Goal: Information Seeking & Learning: Learn about a topic

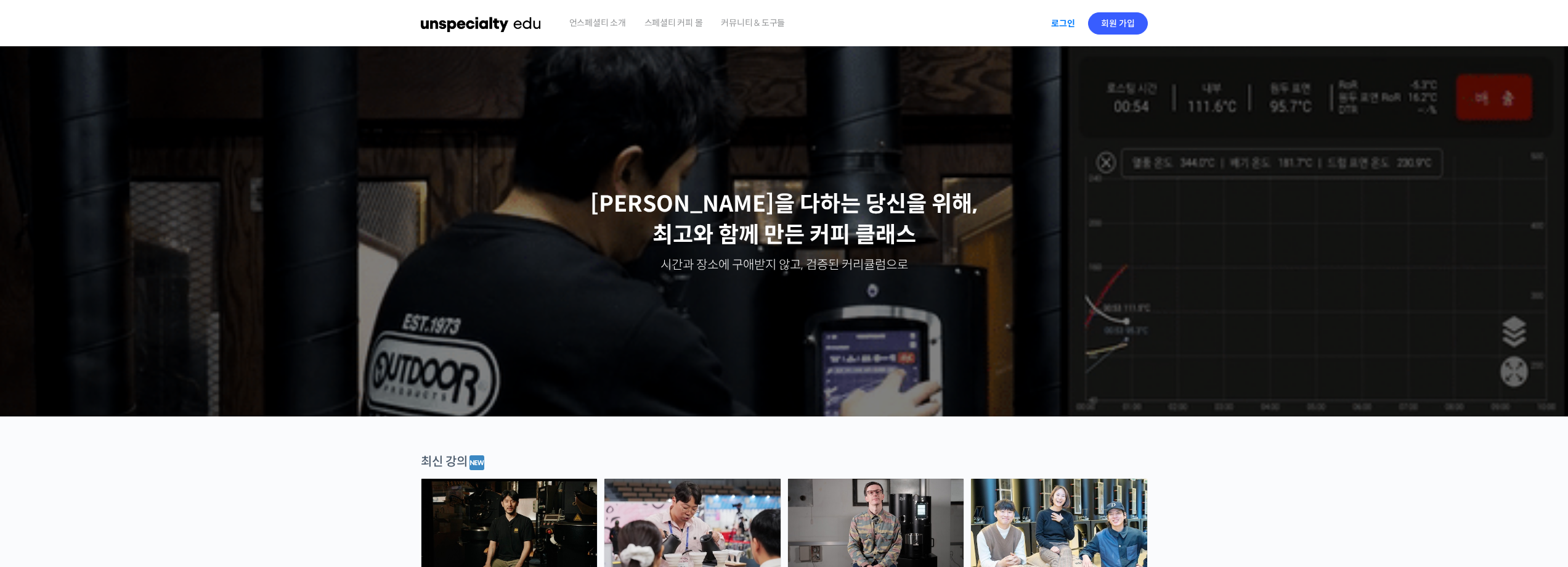
click at [694, 21] on link "로그인" at bounding box center [1063, 23] width 39 height 28
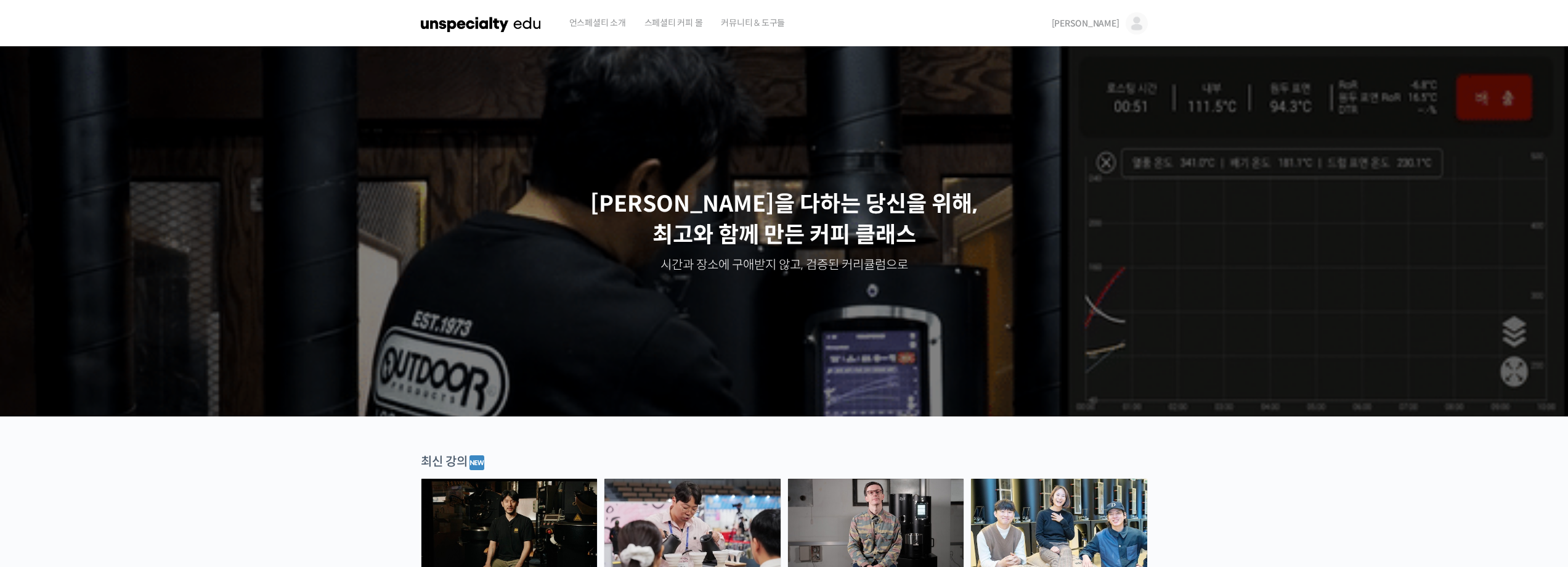
click at [694, 13] on div "김경태 김경태 @ehotka99811656380880 내가 등록한 강의 나의 자격증 수강생 그룹 내가 참여한 게시글 내 계정 로그아웃" at bounding box center [1098, 23] width 101 height 47
click at [694, 19] on span "[PERSON_NAME]" at bounding box center [1086, 23] width 68 height 11
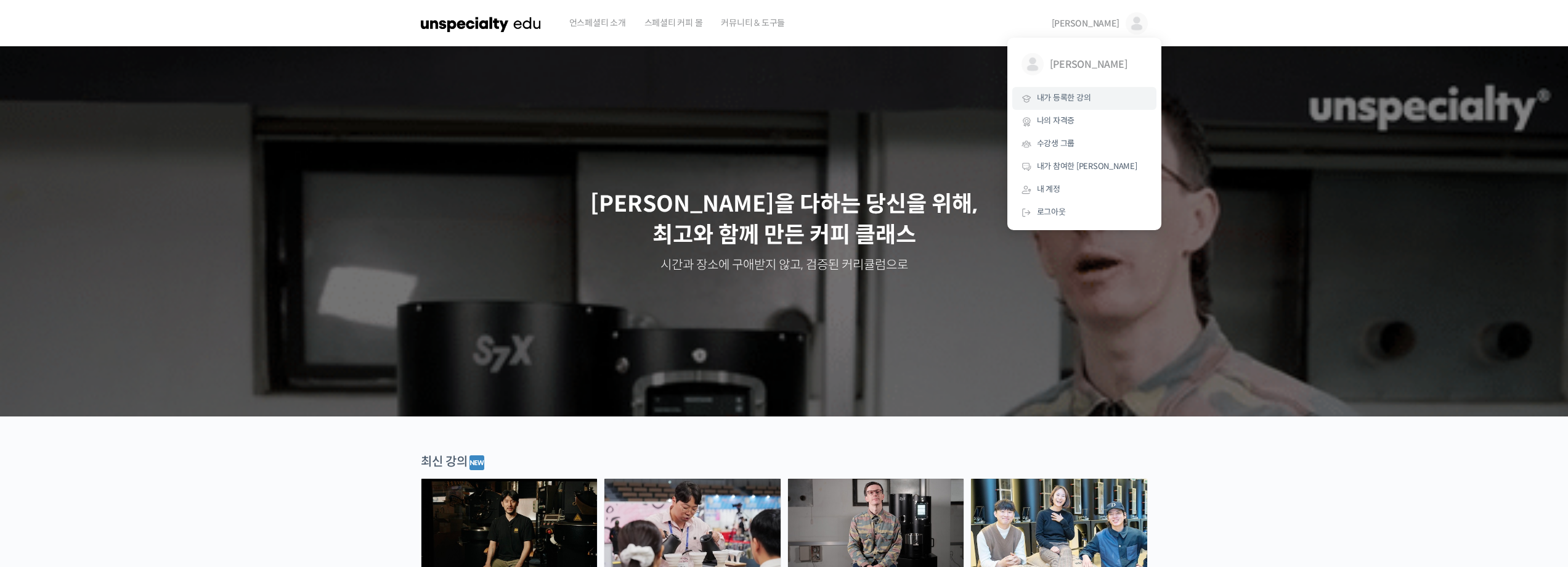
click at [694, 90] on link "내가 등록한 강의" at bounding box center [1084, 98] width 144 height 23
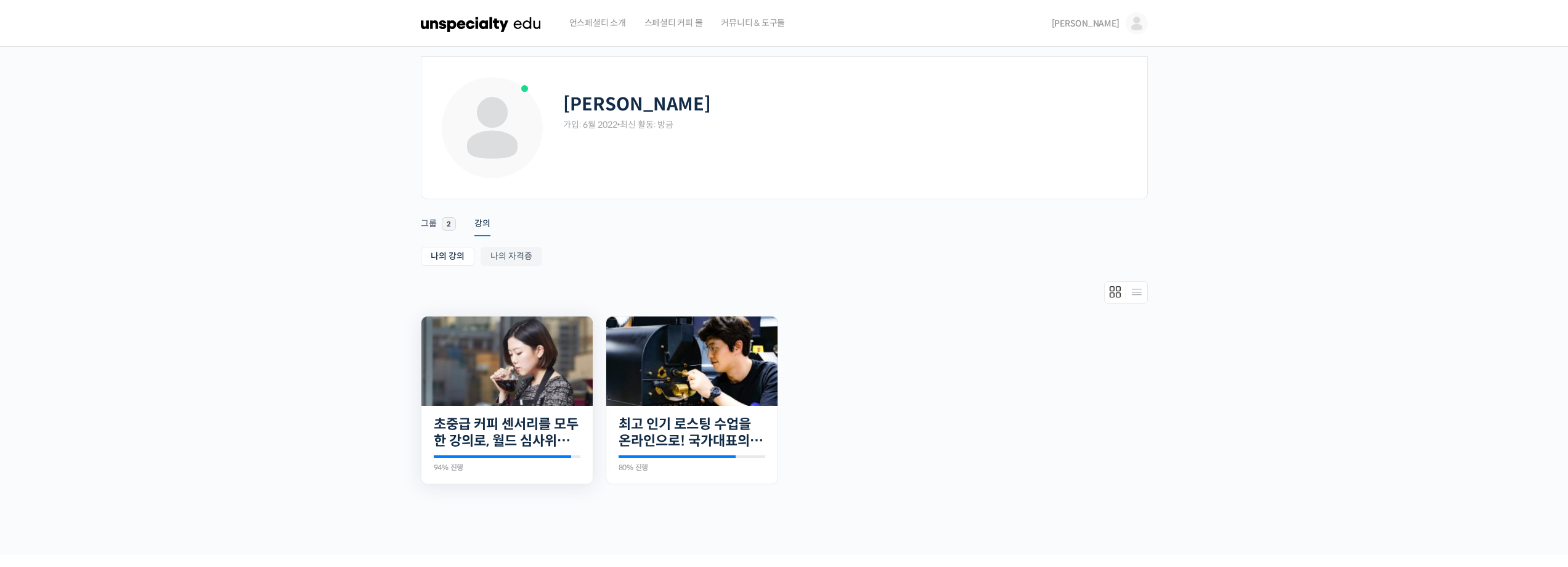
click at [483, 372] on img at bounding box center [507, 361] width 171 height 90
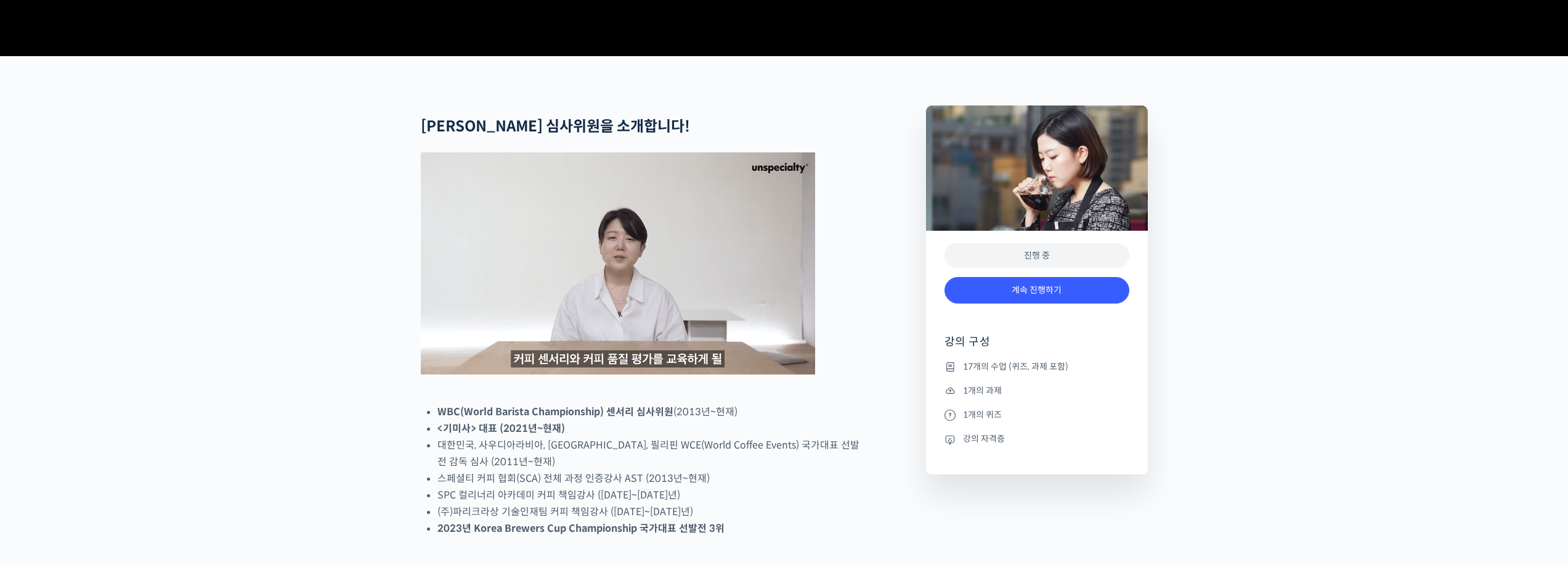
scroll to position [432, 0]
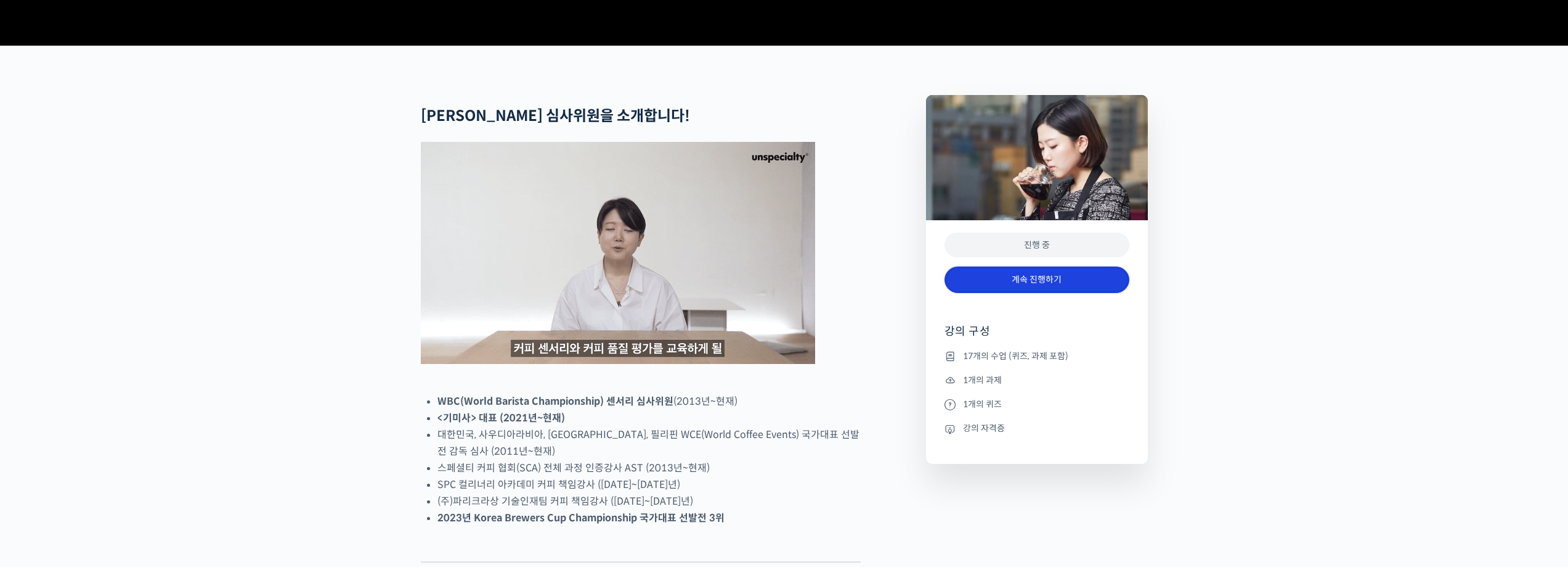
click at [1028, 293] on link "계속 진행하기" at bounding box center [1037, 280] width 185 height 27
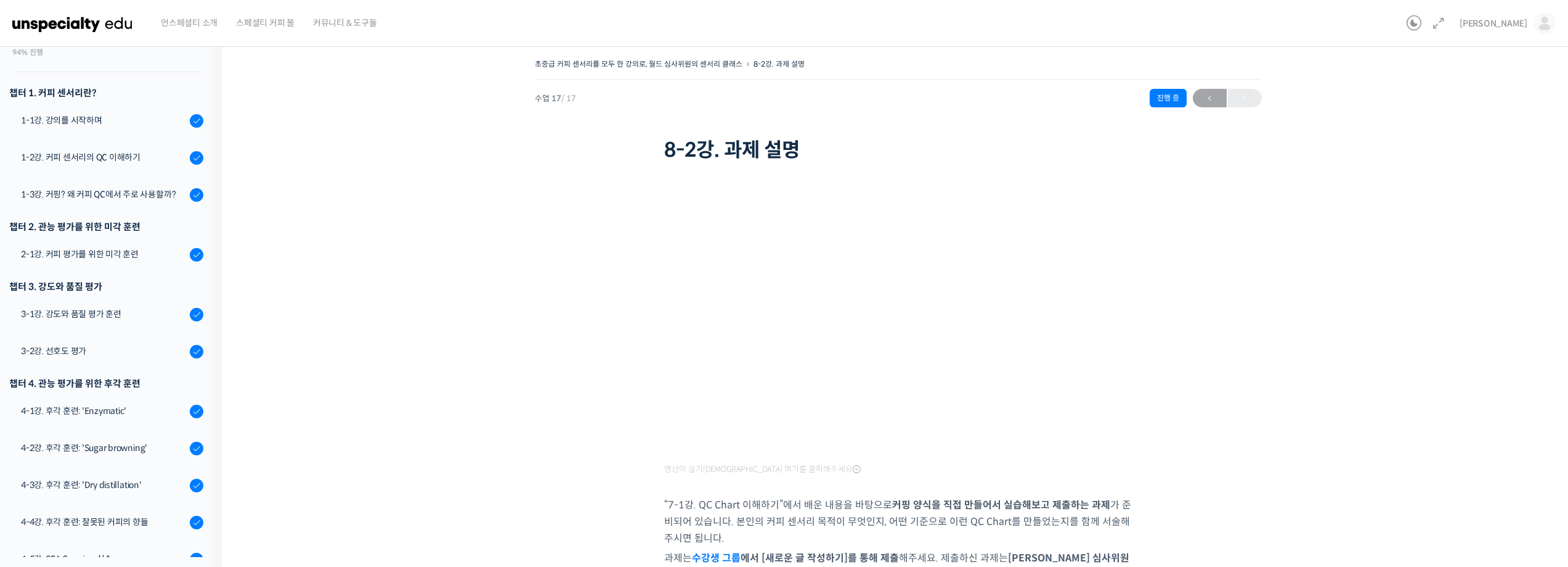
scroll to position [123, 0]
click at [118, 347] on div "3-2강. 선호도 평가" at bounding box center [104, 350] width 166 height 13
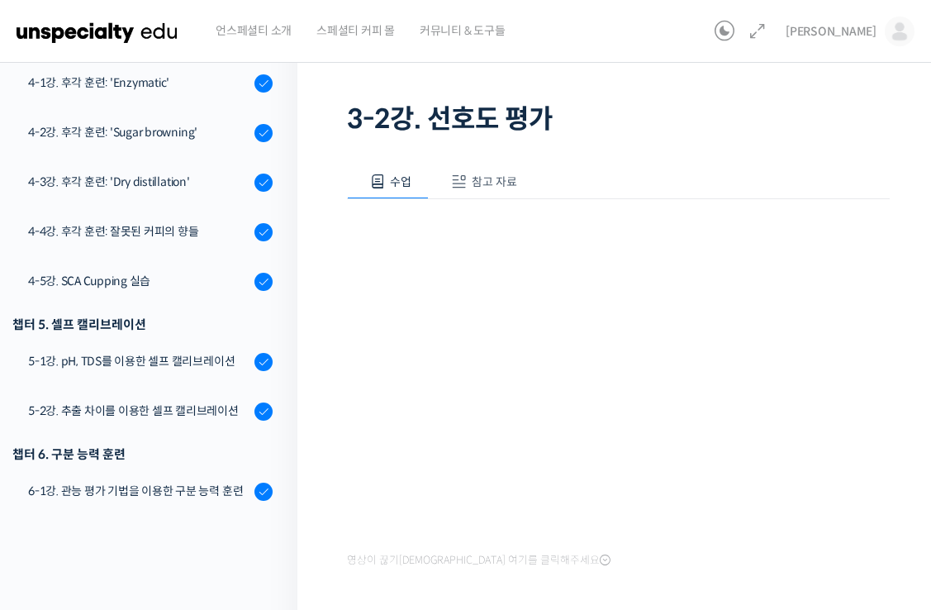
scroll to position [83, 0]
click at [316, 406] on div "초중급 커피 센서리를 모두 한 강의로, 월드 심사위원의 센서리 클래스 3-2강. 선호도 평가 완료함 수업 6 / 17 완료함 ← 이전 다음 →…" at bounding box center [619, 324] width 642 height 714
click at [635, 203] on div "영상이 끊기[DEMOGRAPHIC_DATA] 여기를 클릭해주세요" at bounding box center [618, 384] width 543 height 373
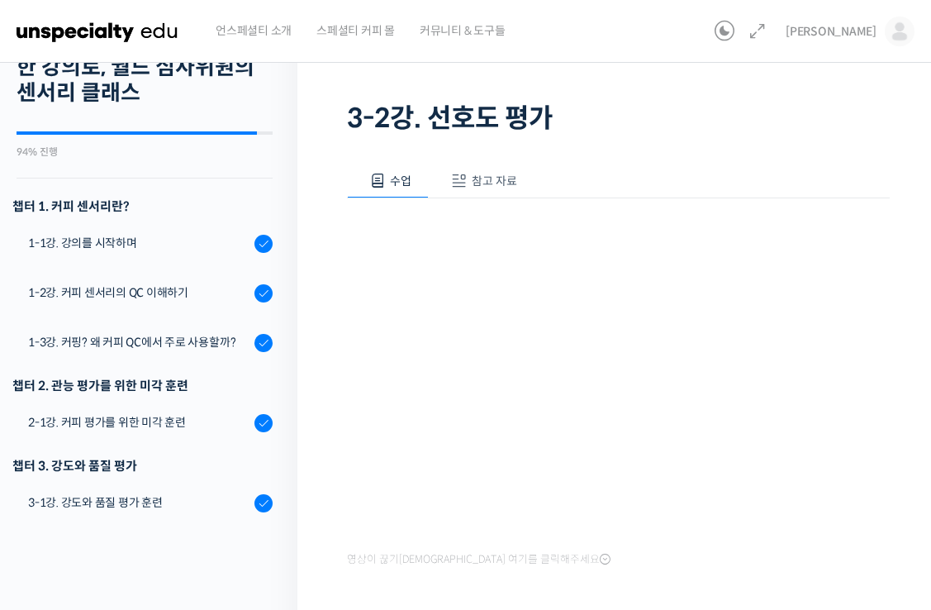
scroll to position [550, 0]
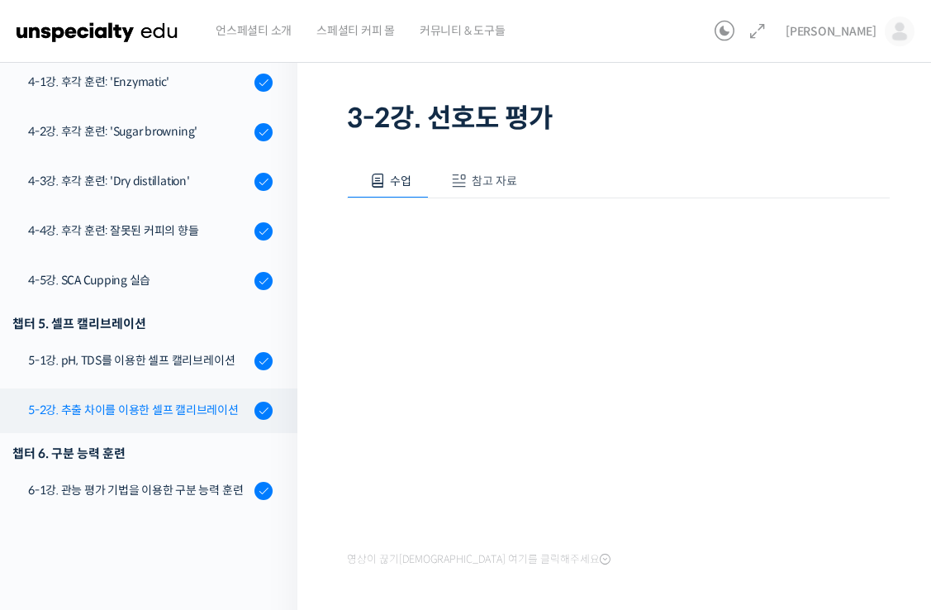
drag, startPoint x: 339, startPoint y: 350, endPoint x: 49, endPoint y: 396, distance: 293.6
click at [339, 350] on div "초중급 커피 센서리를 모두 한 강의로, 월드 심사위원의 센서리 클래스 3-2강. 선호도 평가 완료함 수업 6 / 17 완료함 ← 이전 다음 →…" at bounding box center [619, 324] width 642 height 714
